Goal: Transaction & Acquisition: Register for event/course

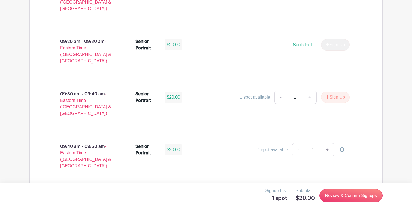
scroll to position [435, 0]
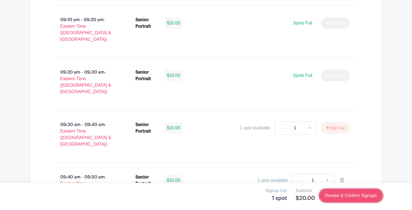
click at [367, 198] on link "Review & Confirm Signups" at bounding box center [350, 196] width 63 height 13
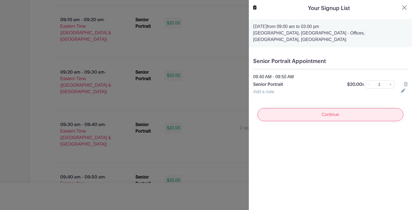
click at [352, 118] on input "Continue" at bounding box center [330, 114] width 146 height 13
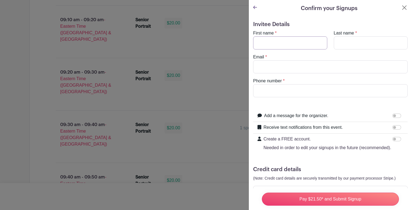
click at [311, 44] on input "First name" at bounding box center [290, 42] width 74 height 13
type input "[PERSON_NAME]"
type input "Srivastava"
type input "[EMAIL_ADDRESS][DOMAIN_NAME]"
type input "8647042036"
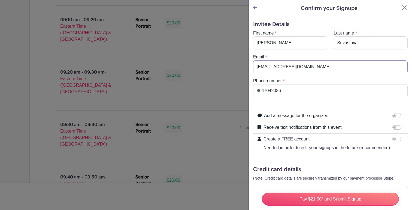
click at [317, 66] on input "[EMAIL_ADDRESS][DOMAIN_NAME]" at bounding box center [330, 66] width 154 height 13
click at [259, 110] on form "Invitee Details First name * [PERSON_NAME] Last name * [PERSON_NAME] Email * [E…" at bounding box center [330, 122] width 154 height 203
click at [397, 114] on input "Add a message for the organizer." at bounding box center [396, 116] width 9 height 4
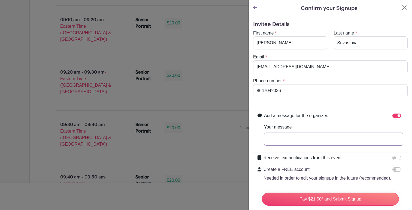
click at [339, 141] on input "Your message" at bounding box center [333, 139] width 139 height 13
click at [398, 117] on input "Add a message for the organizer." at bounding box center [396, 116] width 9 height 4
checkbox input "false"
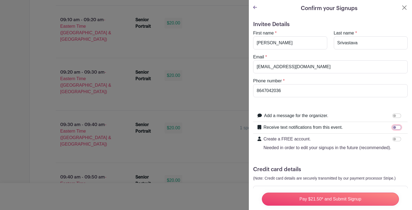
click at [395, 127] on input "Receive text notifications from this event." at bounding box center [396, 128] width 9 height 4
checkbox input "true"
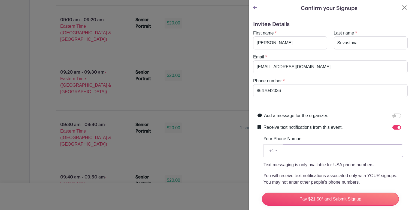
click at [366, 153] on input "Your Phone Number" at bounding box center [343, 151] width 120 height 13
type input "8647042036"
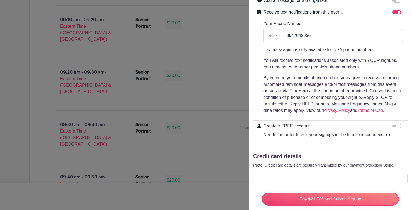
scroll to position [125, 0]
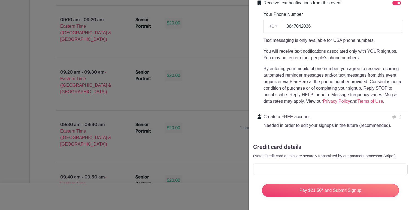
click at [366, 132] on form "Invitee Details First name * [PERSON_NAME] Last name * [PERSON_NAME] Email * [E…" at bounding box center [330, 49] width 154 height 305
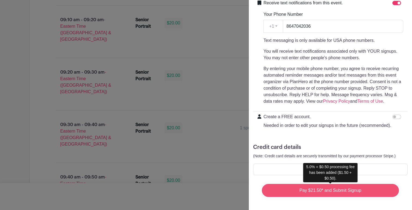
click at [373, 193] on input "Pay $21.50* and Submit Signup" at bounding box center [330, 190] width 137 height 13
click at [330, 188] on input "Pay $21.50* and Submit Signup" at bounding box center [330, 190] width 137 height 13
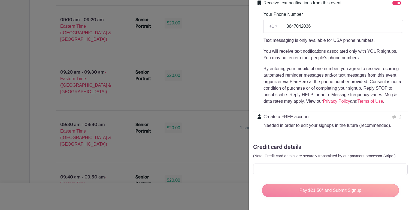
click at [345, 191] on div "Pay $21.50* and Submit Signup" at bounding box center [330, 191] width 146 height 22
click at [334, 198] on div "Pay $21.50* and Submit Signup" at bounding box center [330, 191] width 146 height 22
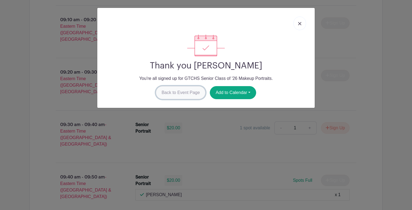
click at [195, 93] on link "Back to Event Page" at bounding box center [181, 92] width 50 height 13
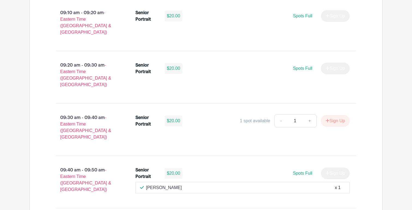
scroll to position [461, 0]
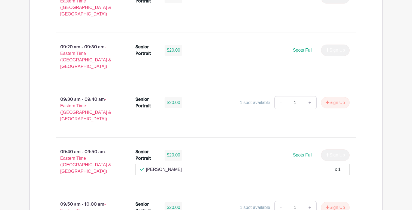
click at [202, 167] on div "[PERSON_NAME] x 1" at bounding box center [242, 170] width 205 height 7
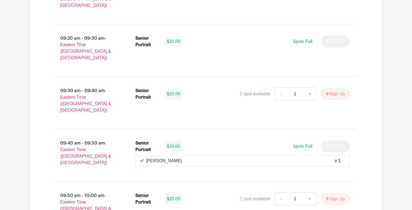
scroll to position [469, 0]
